Goal: Task Accomplishment & Management: Manage account settings

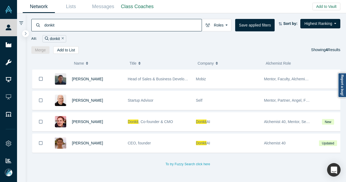
click at [64, 28] on input "donkit" at bounding box center [123, 25] width 158 height 13
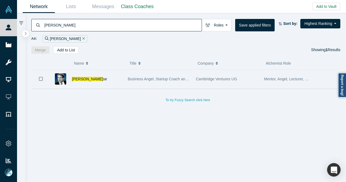
click at [119, 82] on div "[PERSON_NAME] se" at bounding box center [97, 79] width 50 height 19
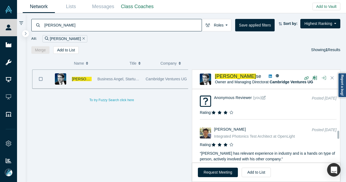
scroll to position [919, 0]
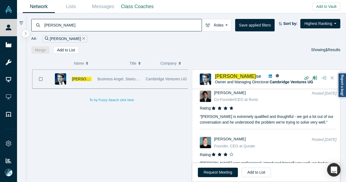
drag, startPoint x: 75, startPoint y: 25, endPoint x: 32, endPoint y: 32, distance: 43.4
click at [32, 32] on div "[PERSON_NAME] Roles Founders Faculty Mentors Alumni Mentor Angels VCs Corporate…" at bounding box center [186, 33] width 321 height 41
type input "i"
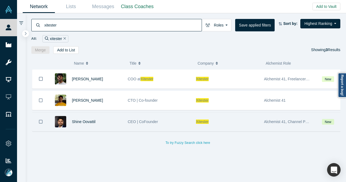
type input "xitester"
click at [112, 127] on div "Shine Oovattil" at bounding box center [97, 121] width 50 height 19
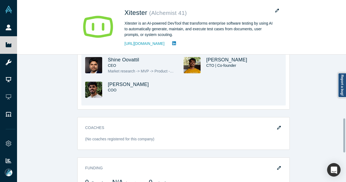
scroll to position [243, 0]
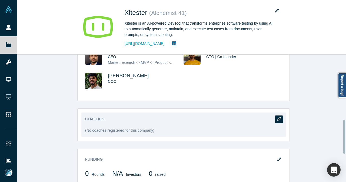
click at [277, 117] on icon "button" at bounding box center [279, 119] width 4 height 4
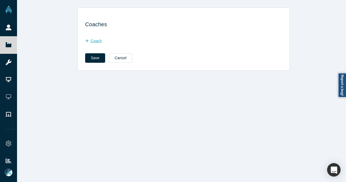
click at [94, 39] on button "Coach" at bounding box center [96, 40] width 22 height 9
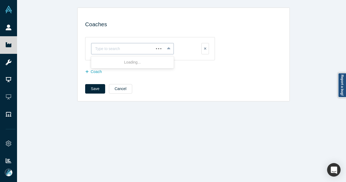
click at [97, 47] on div at bounding box center [122, 48] width 55 height 7
type input "[PERSON_NAME]"
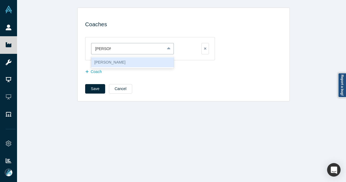
click at [103, 60] on div "[PERSON_NAME]" at bounding box center [132, 62] width 83 height 10
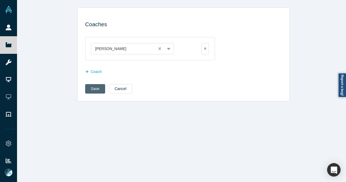
click at [92, 86] on button "Save" at bounding box center [95, 88] width 20 height 9
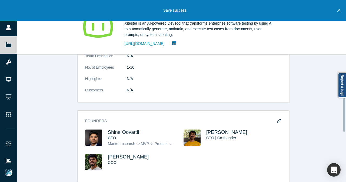
scroll to position [243, 0]
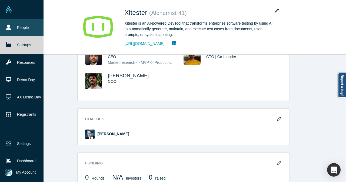
click at [1, 26] on link "People" at bounding box center [24, 27] width 48 height 17
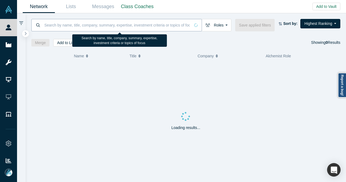
click at [102, 25] on input at bounding box center [117, 25] width 146 height 13
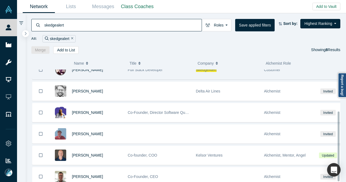
scroll to position [69, 0]
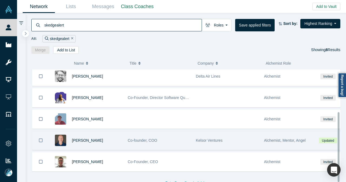
type input "skedgealert"
click at [109, 134] on div "Dave Cotter" at bounding box center [97, 140] width 50 height 19
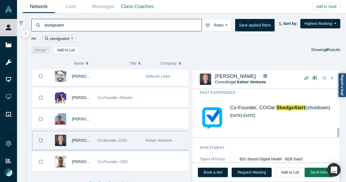
scroll to position [323, 0]
